Goal: Navigation & Orientation: Find specific page/section

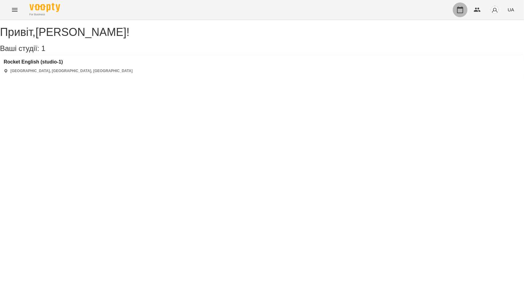
click at [463, 7] on icon "button" at bounding box center [460, 9] width 6 height 7
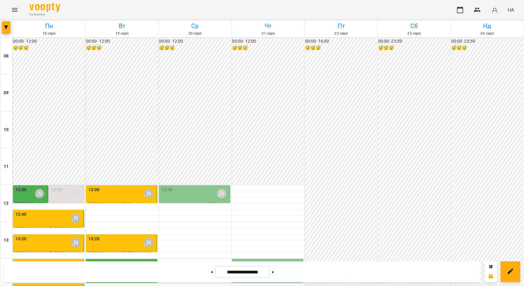
click at [24, 194] on div "12:00" at bounding box center [20, 194] width 11 height 14
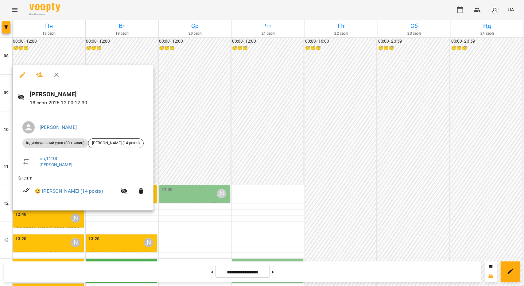
click at [180, 122] on div at bounding box center [262, 143] width 524 height 286
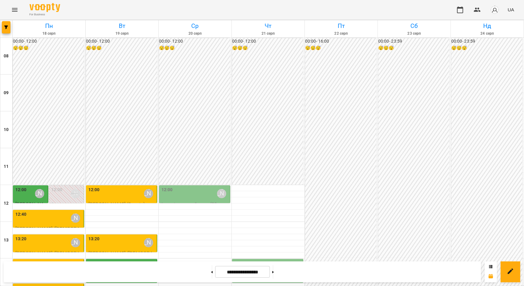
scroll to position [184, 0]
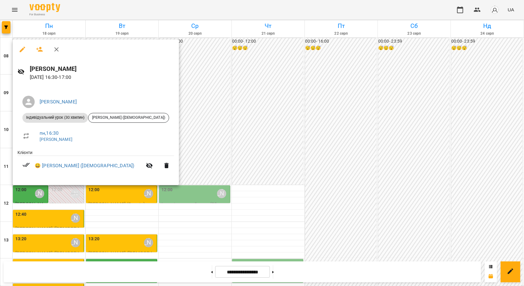
click at [277, 96] on div at bounding box center [262, 143] width 524 height 286
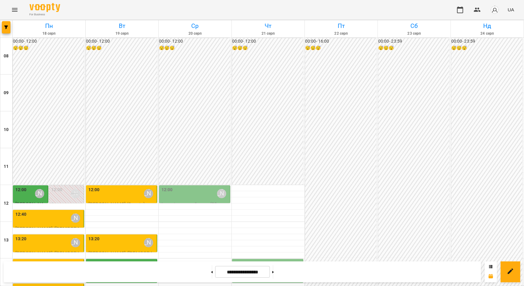
click at [120, 261] on div "14:00 [PERSON_NAME]" at bounding box center [121, 268] width 67 height 14
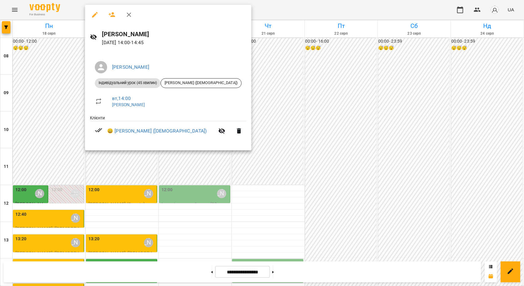
click at [113, 154] on div at bounding box center [262, 143] width 524 height 286
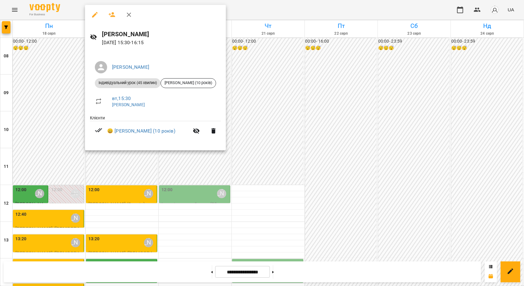
click at [112, 198] on div at bounding box center [262, 143] width 524 height 286
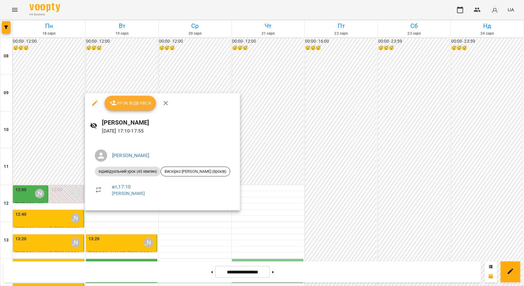
click at [268, 90] on div at bounding box center [262, 143] width 524 height 286
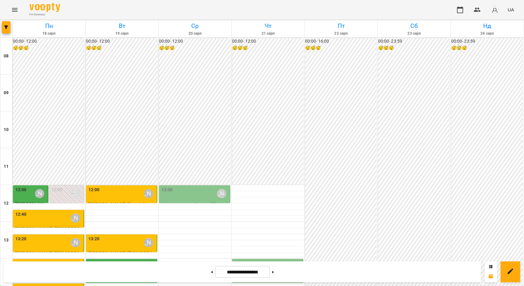
click at [268, 261] on div "14:00 [PERSON_NAME]" at bounding box center [268, 268] width 67 height 14
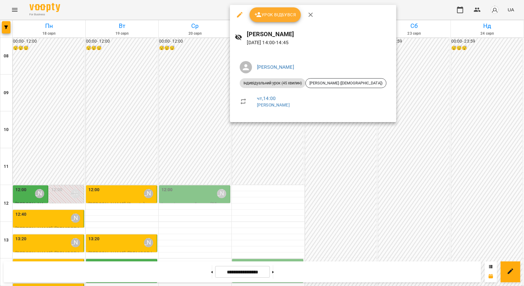
click at [262, 128] on div at bounding box center [262, 143] width 524 height 286
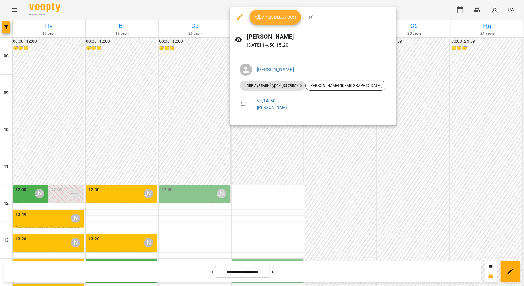
click at [262, 132] on div at bounding box center [262, 143] width 524 height 286
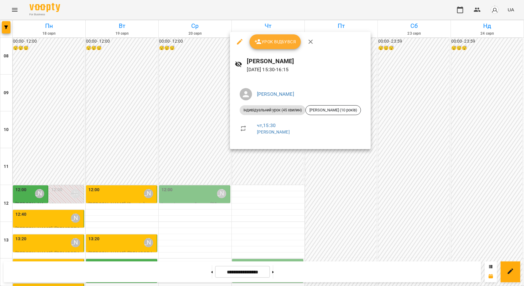
click at [256, 199] on div at bounding box center [262, 143] width 524 height 286
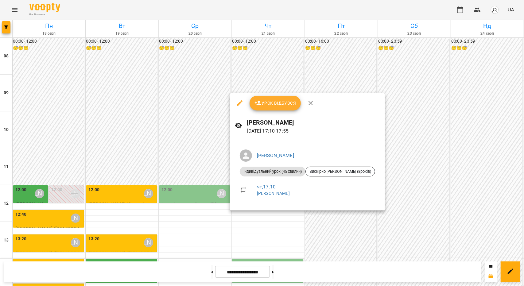
click at [190, 166] on div at bounding box center [262, 143] width 524 height 286
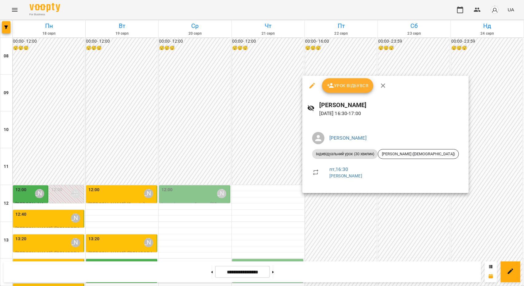
click at [329, 229] on div at bounding box center [262, 143] width 524 height 286
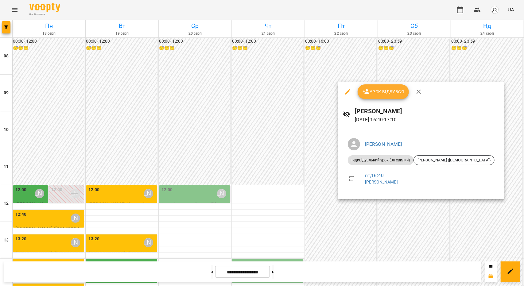
click at [169, 114] on div at bounding box center [262, 143] width 524 height 286
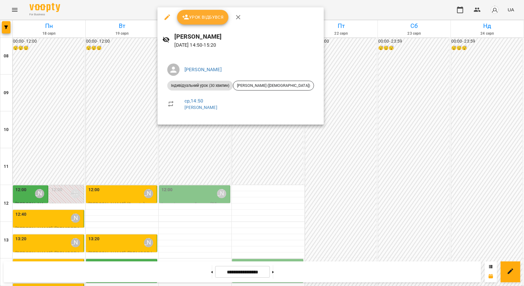
click at [176, 183] on div at bounding box center [262, 143] width 524 height 286
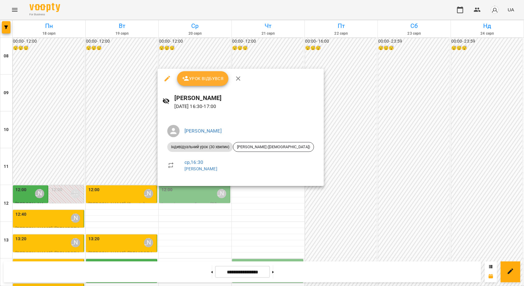
click at [189, 213] on div at bounding box center [262, 143] width 524 height 286
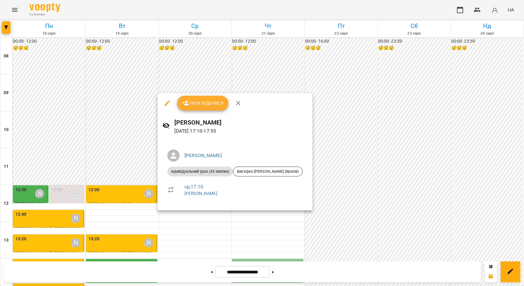
click at [238, 103] on icon "button" at bounding box center [238, 103] width 4 height 4
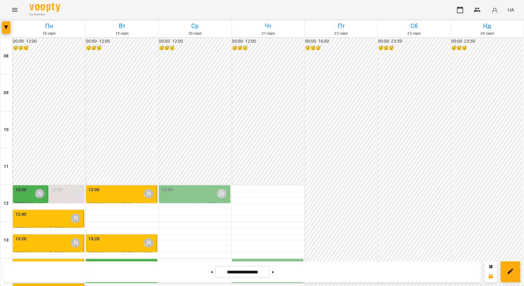
scroll to position [92, 0]
click at [123, 236] on div "13:20 [PERSON_NAME]" at bounding box center [121, 243] width 67 height 14
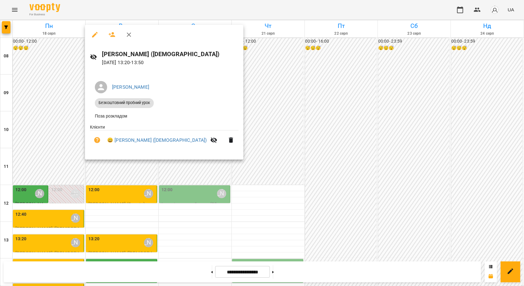
drag, startPoint x: 301, startPoint y: 29, endPoint x: 286, endPoint y: 45, distance: 21.7
click at [301, 29] on div at bounding box center [262, 143] width 524 height 286
